Goal: Navigation & Orientation: Understand site structure

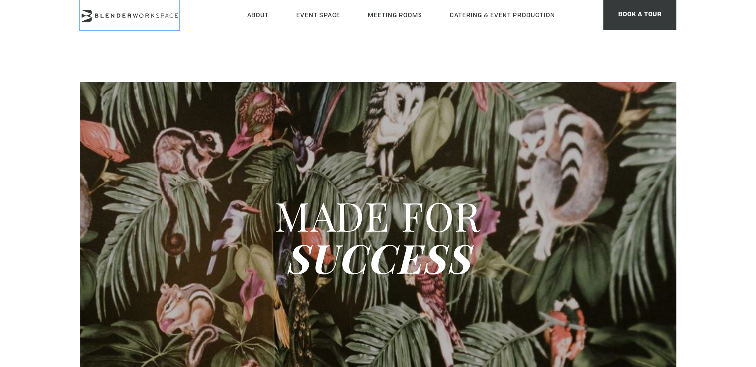
click at [146, 22] on link at bounding box center [129, 15] width 99 height 30
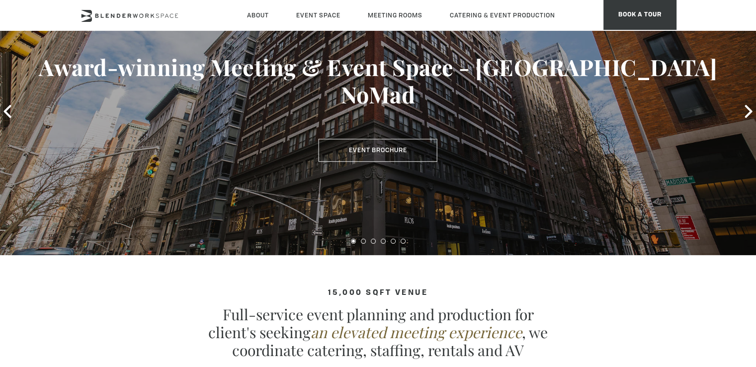
scroll to position [149, 0]
